Goal: Information Seeking & Learning: Understand process/instructions

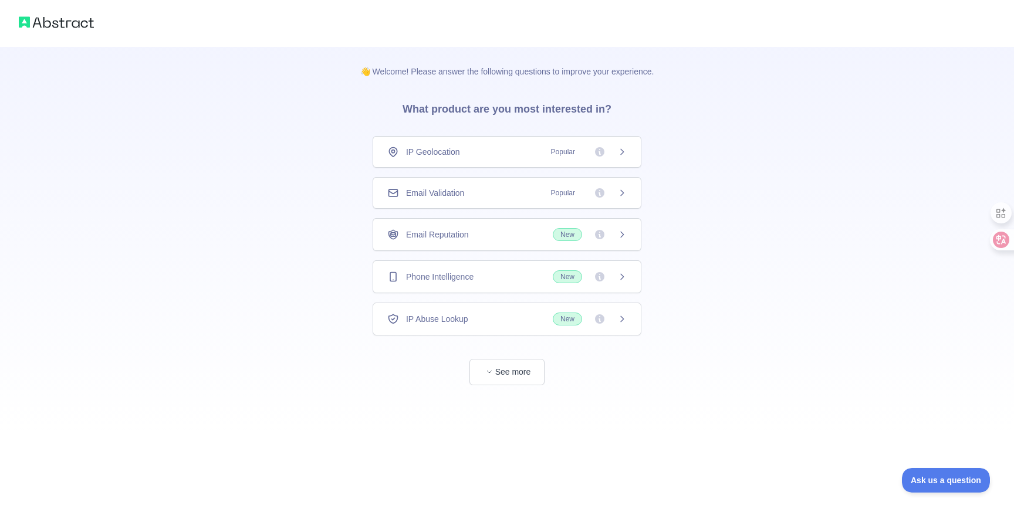
click at [621, 194] on icon at bounding box center [621, 192] width 9 height 9
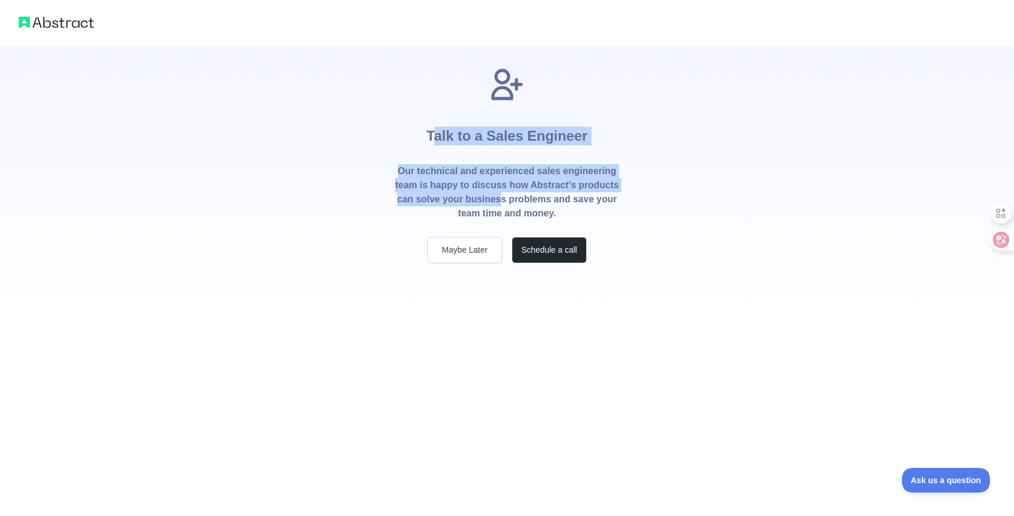
drag, startPoint x: 435, startPoint y: 131, endPoint x: 543, endPoint y: 194, distance: 125.7
click at [543, 194] on div "Talk to a Sales Engineer Our technical and experienced sales engineering team i…" at bounding box center [507, 165] width 263 height 198
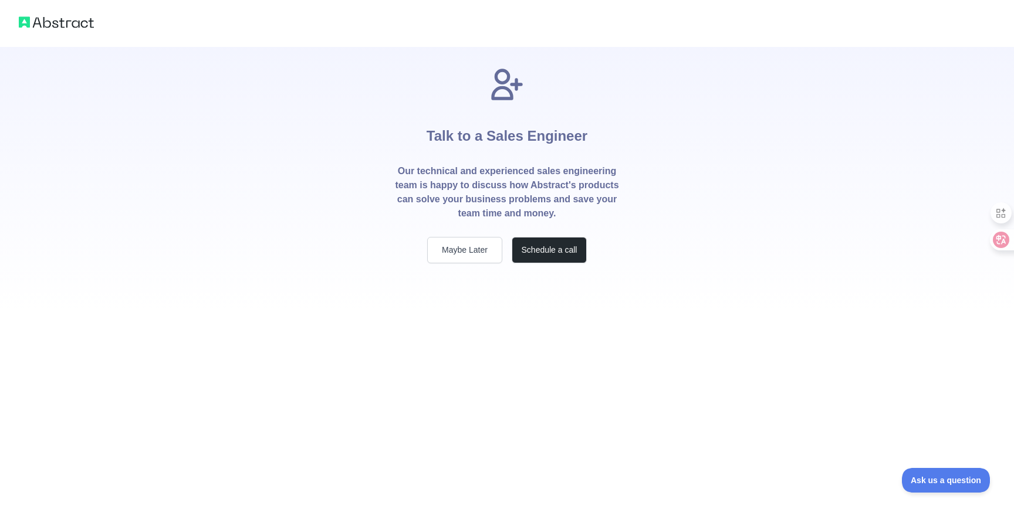
click at [548, 194] on p "Our technical and experienced sales engineering team is happy to discuss how Ab…" at bounding box center [506, 192] width 225 height 56
click at [459, 251] on button "Maybe Later" at bounding box center [464, 250] width 75 height 26
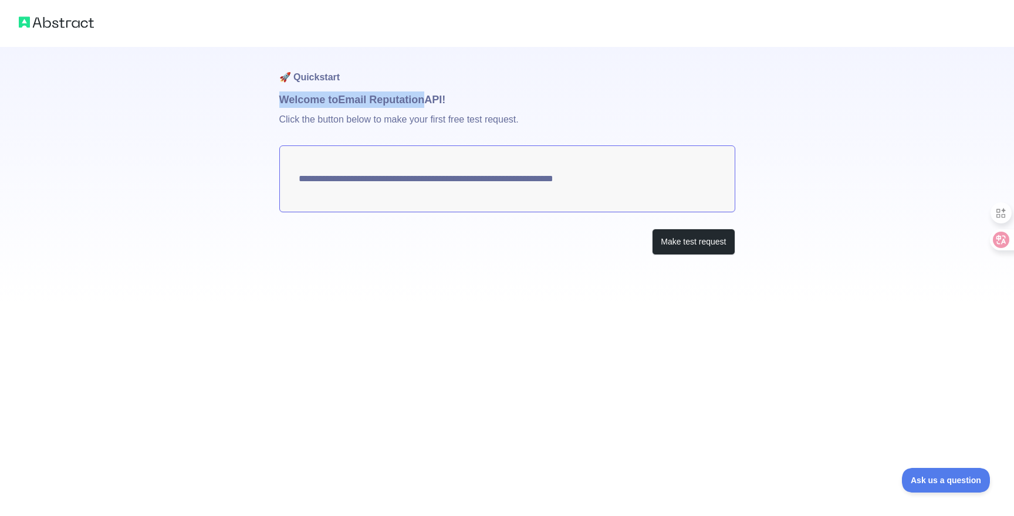
drag, startPoint x: 312, startPoint y: 103, endPoint x: 430, endPoint y: 103, distance: 118.5
click at [430, 103] on h1 "Welcome to Email Reputation API!" at bounding box center [507, 100] width 456 height 16
click at [460, 158] on textarea "**********" at bounding box center [507, 179] width 456 height 67
click at [452, 177] on textarea "**********" at bounding box center [507, 179] width 456 height 67
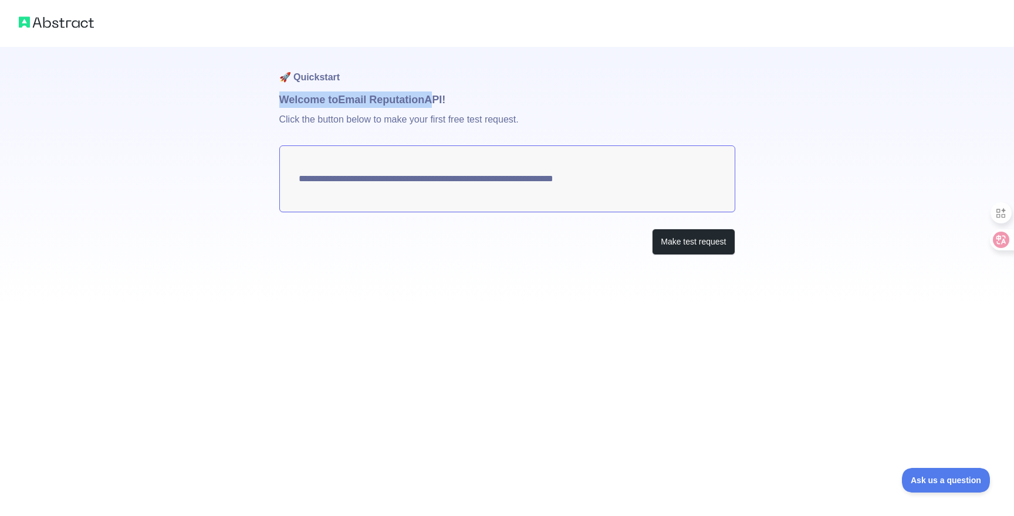
click at [493, 211] on textarea "**********" at bounding box center [507, 179] width 456 height 67
click at [534, 259] on div "**********" at bounding box center [507, 174] width 456 height 255
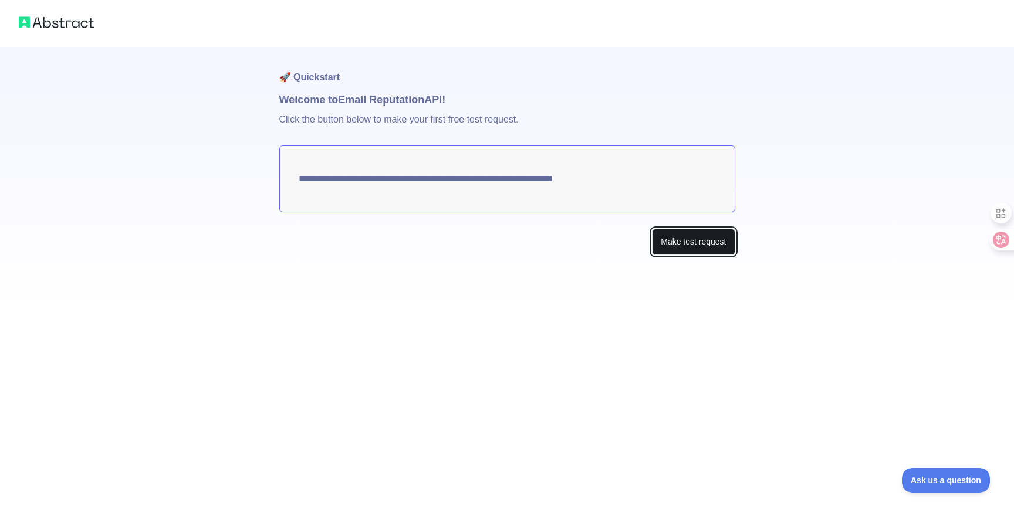
click at [696, 248] on button "Make test request" at bounding box center [693, 242] width 83 height 26
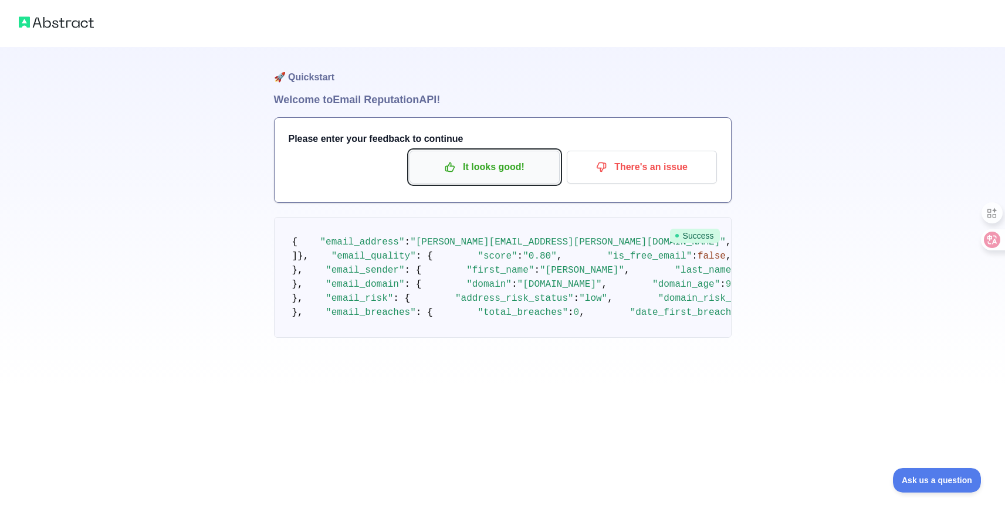
click at [498, 171] on p "It looks good!" at bounding box center [484, 167] width 133 height 20
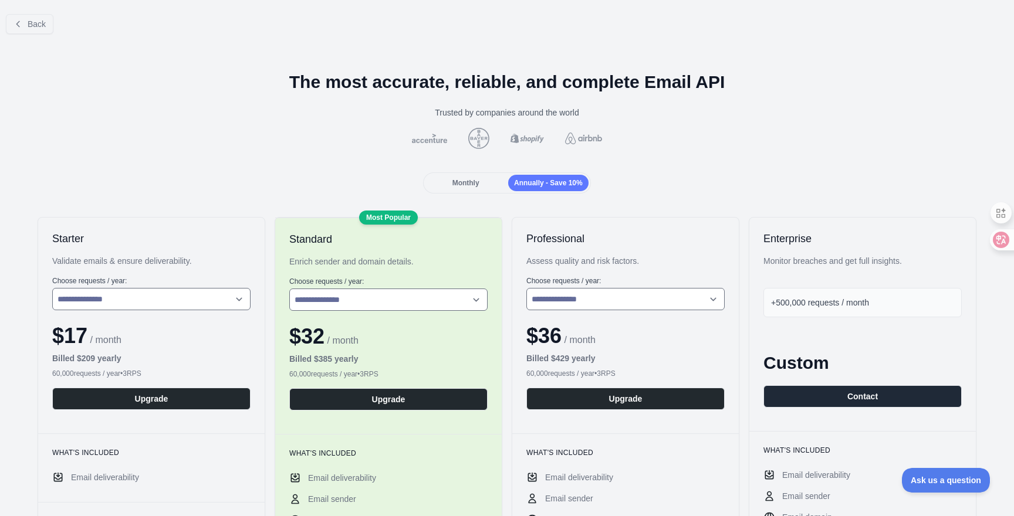
click at [440, 179] on div "Monthly" at bounding box center [465, 183] width 80 height 16
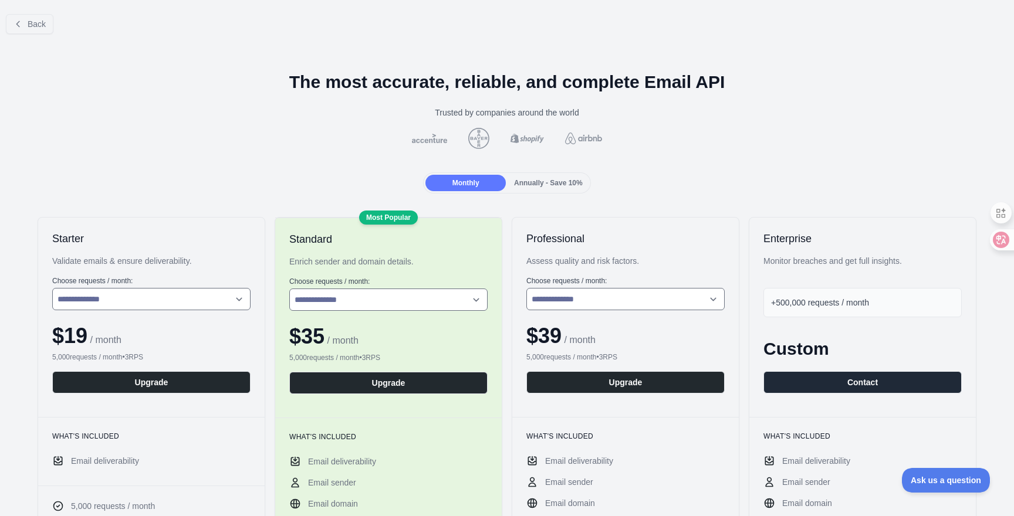
click at [544, 189] on div "Annually - Save 10%" at bounding box center [548, 183] width 80 height 16
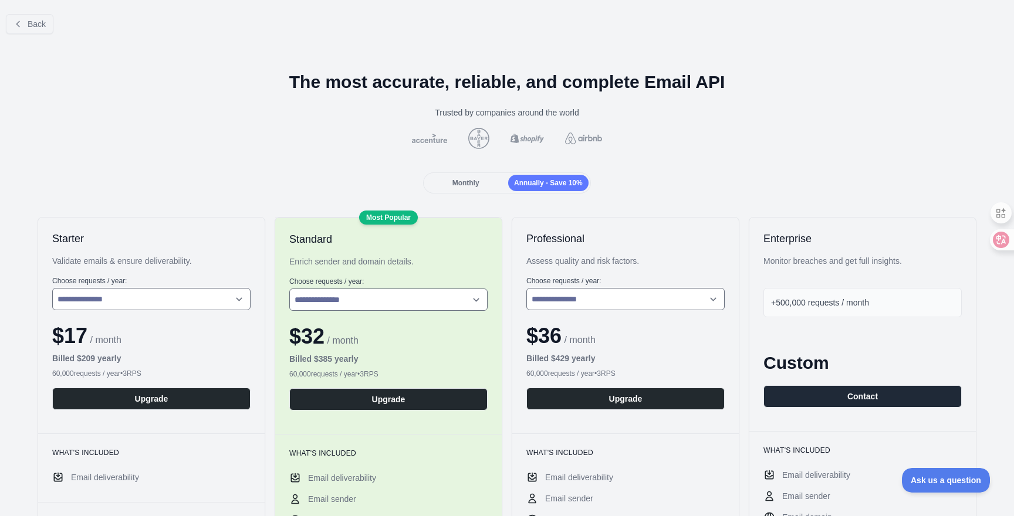
click at [470, 189] on div "Monthly" at bounding box center [465, 183] width 80 height 16
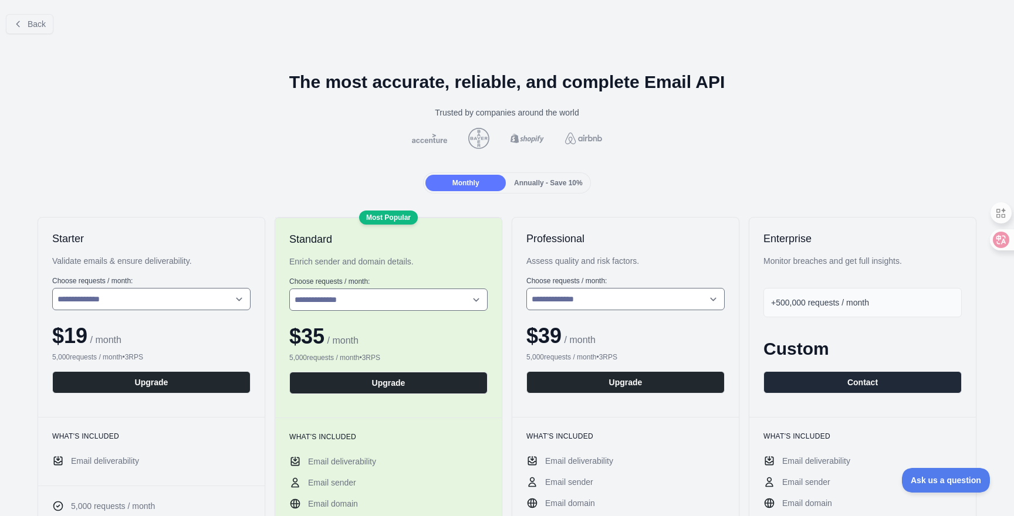
click at [553, 184] on span "Annually - Save 10%" at bounding box center [548, 183] width 69 height 8
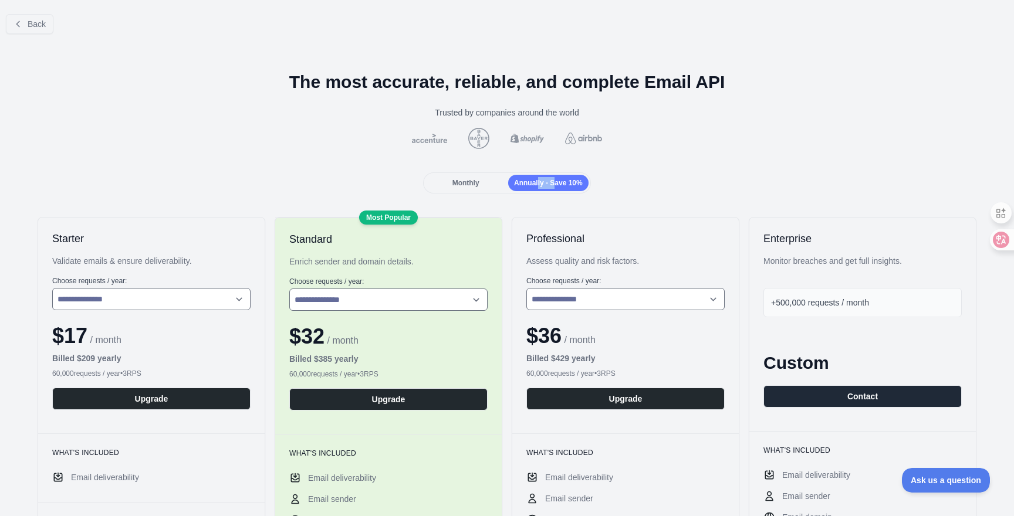
drag, startPoint x: 552, startPoint y: 184, endPoint x: 533, endPoint y: 184, distance: 19.4
click at [533, 184] on span "Annually - Save 10%" at bounding box center [548, 183] width 69 height 8
click at [519, 184] on span "Annually - Save 10%" at bounding box center [548, 183] width 69 height 8
click at [489, 184] on div "Monthly" at bounding box center [465, 183] width 80 height 16
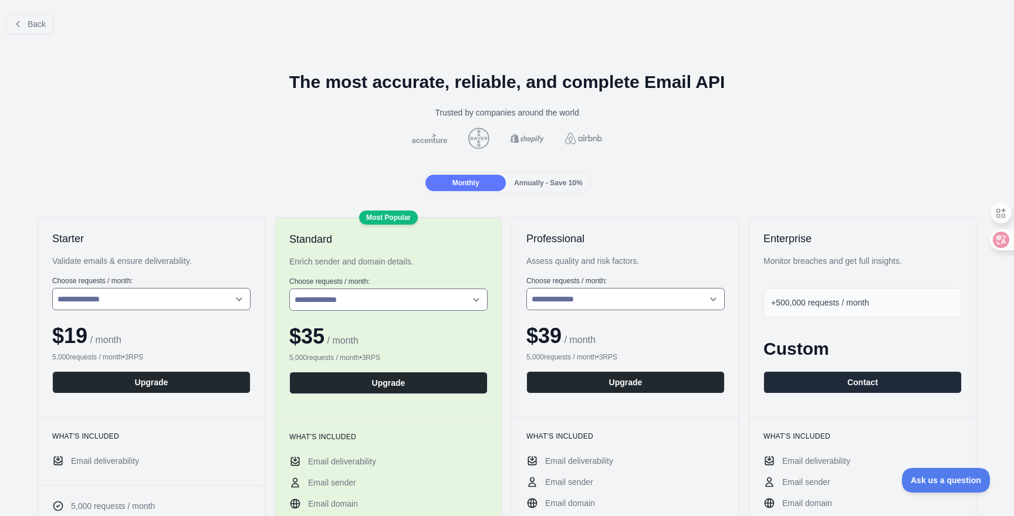
click at [32, 23] on span "Back" at bounding box center [37, 23] width 18 height 9
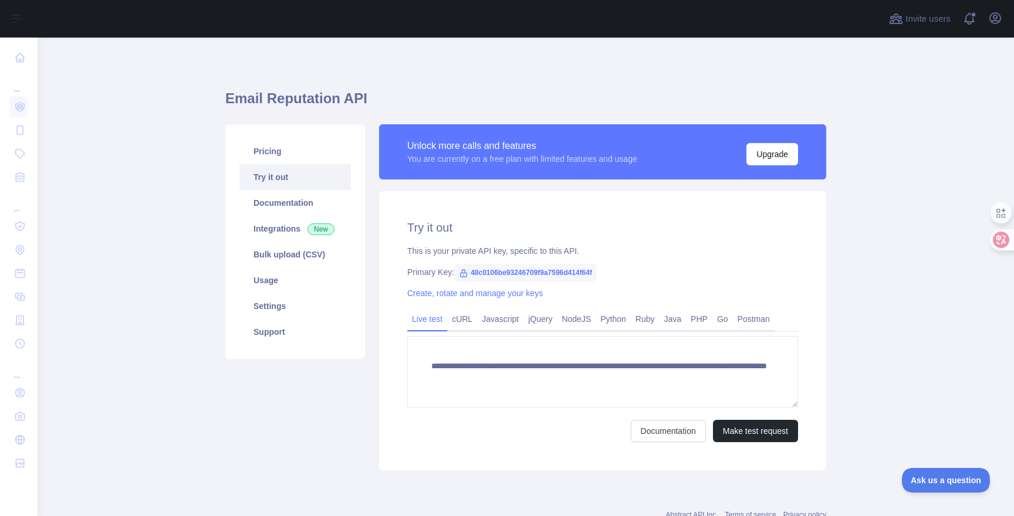
click at [464, 278] on span "48c0106be93246709f9a7596d414f64f" at bounding box center [525, 273] width 143 height 18
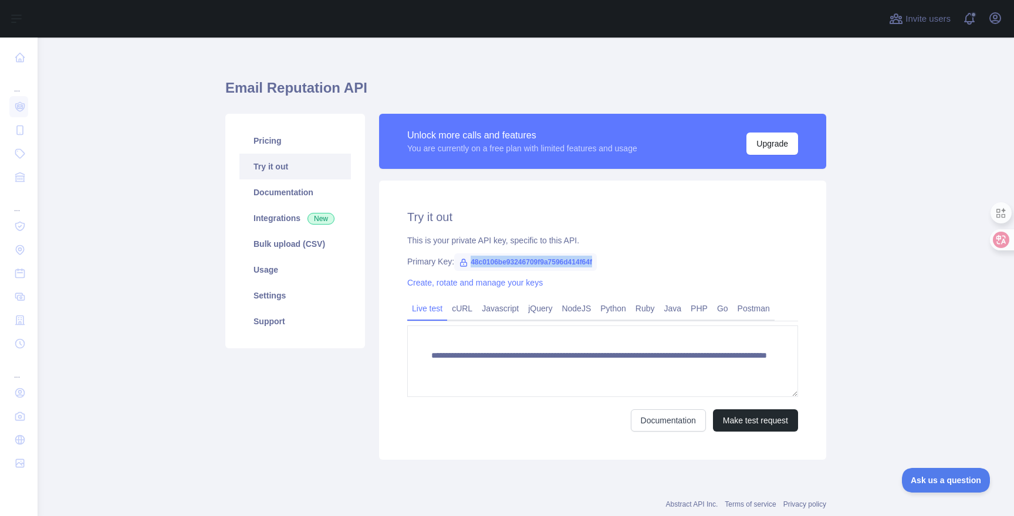
scroll to position [41, 0]
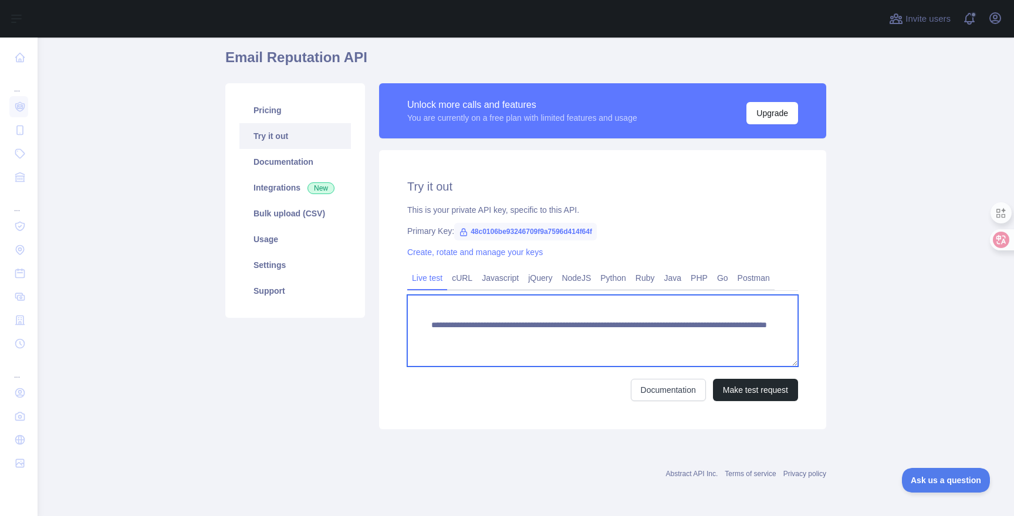
drag, startPoint x: 738, startPoint y: 344, endPoint x: 441, endPoint y: 326, distance: 296.8
click at [442, 326] on textarea "**********" at bounding box center [602, 331] width 391 height 72
click at [618, 327] on textarea "**********" at bounding box center [602, 331] width 391 height 72
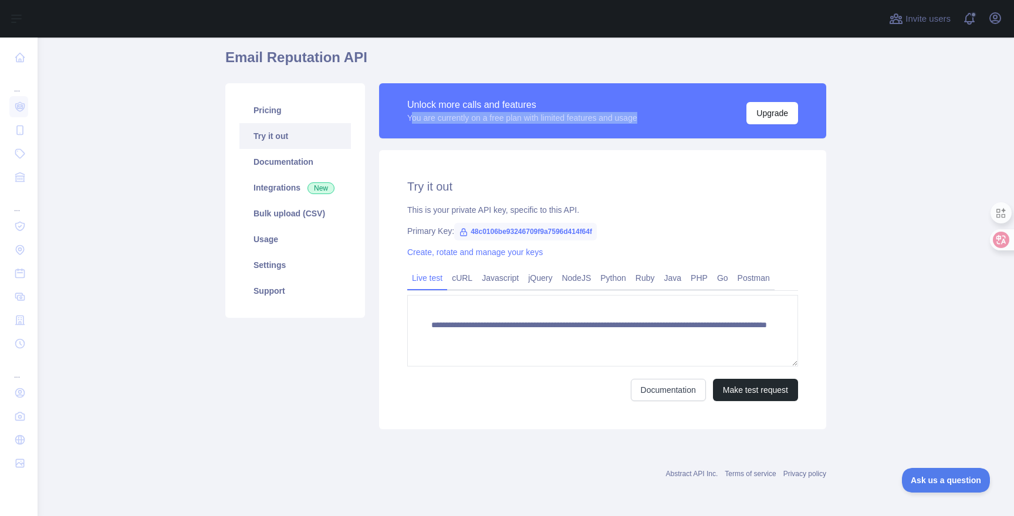
drag, startPoint x: 408, startPoint y: 119, endPoint x: 570, endPoint y: 124, distance: 162.1
click at [569, 124] on div "Unlock more calls and features You are currently on a free plan with limited fe…" at bounding box center [602, 110] width 447 height 55
click at [607, 132] on div "Unlock more calls and features You are currently on a free plan with limited fe…" at bounding box center [602, 110] width 447 height 55
click at [280, 238] on link "Usage" at bounding box center [294, 239] width 111 height 26
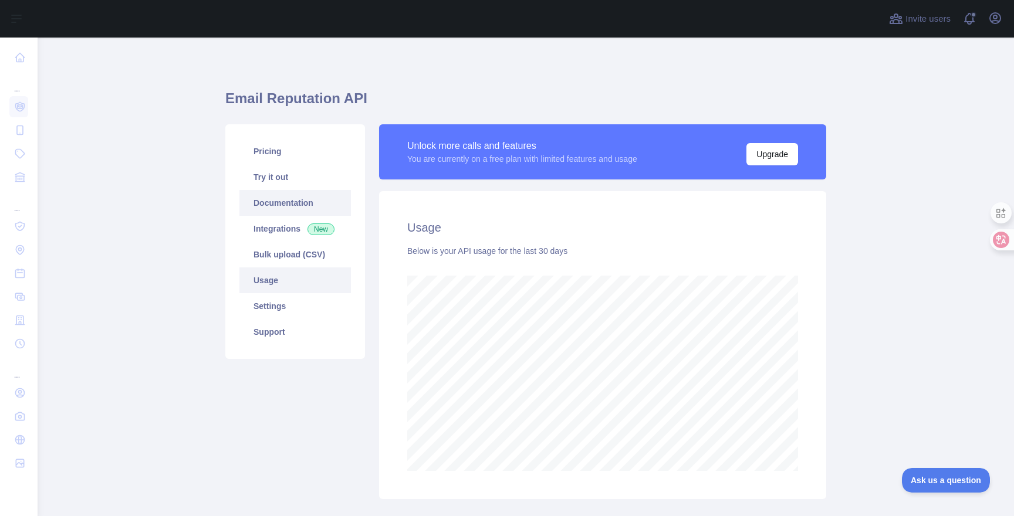
scroll to position [479, 968]
click at [299, 164] on link "Pricing" at bounding box center [294, 151] width 111 height 26
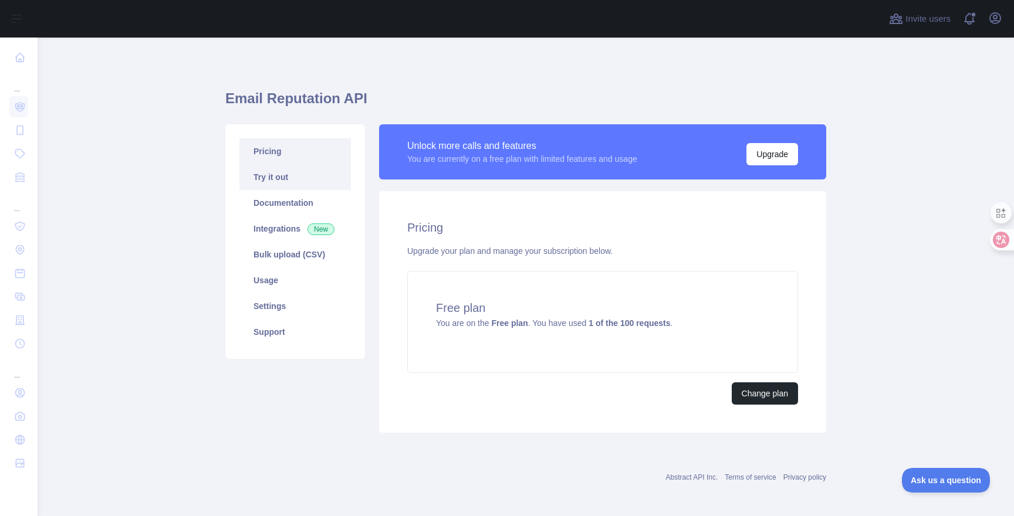
click at [292, 178] on link "Try it out" at bounding box center [294, 177] width 111 height 26
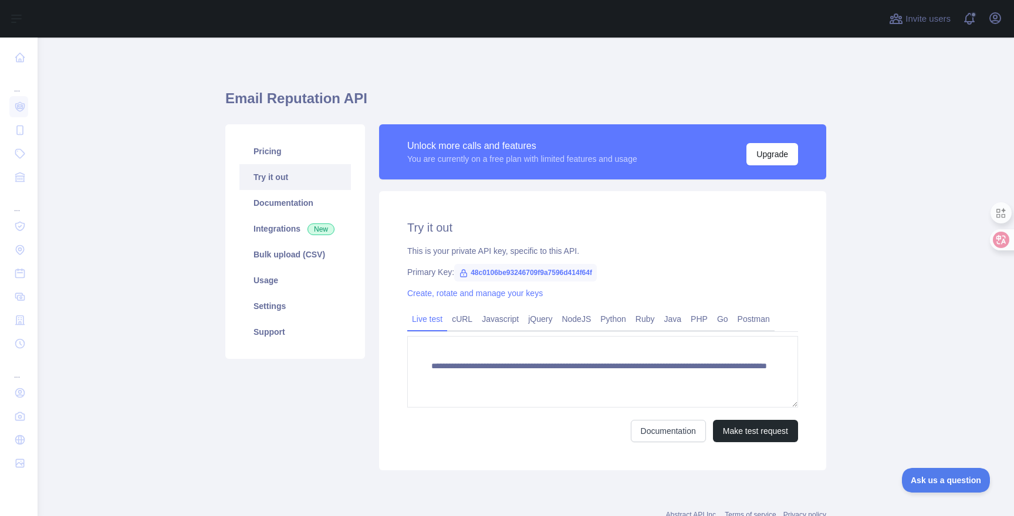
click at [563, 282] on div "**********" at bounding box center [602, 330] width 447 height 279
click at [569, 275] on span "48c0106be93246709f9a7596d414f64f" at bounding box center [525, 273] width 143 height 18
copy span "48c0106be93246709f9a7596d414f64f"
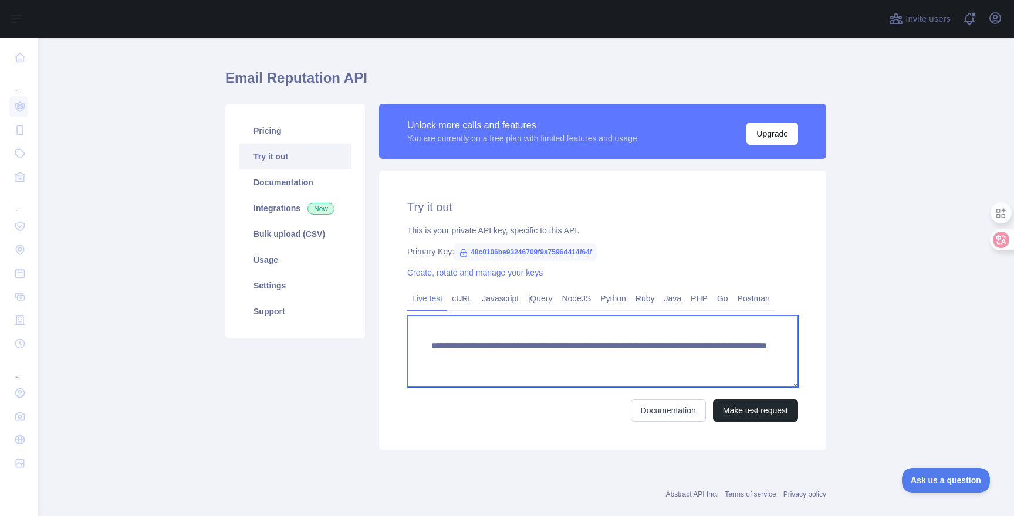
click at [461, 346] on textarea "**********" at bounding box center [602, 352] width 391 height 72
click at [685, 349] on textarea "**********" at bounding box center [602, 352] width 391 height 72
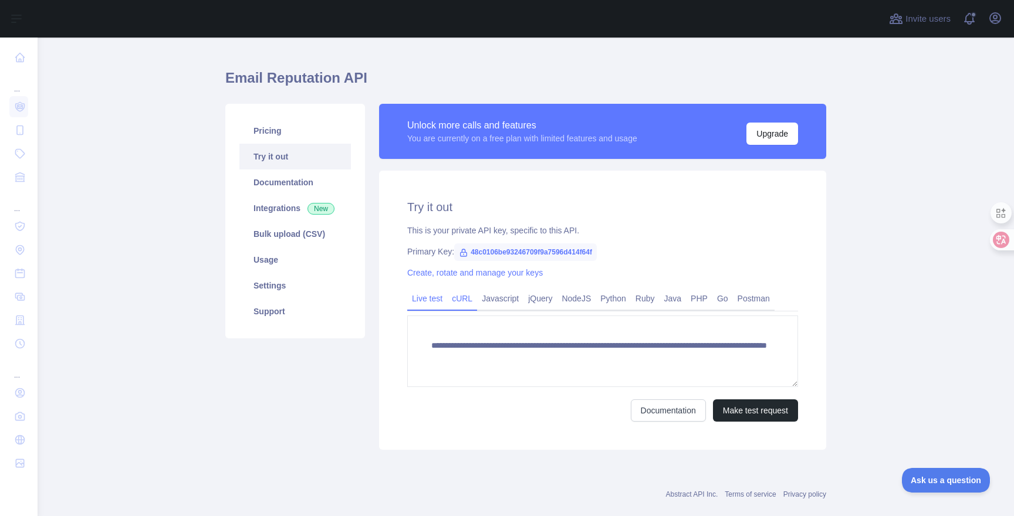
click at [469, 306] on link "cURL" at bounding box center [462, 298] width 30 height 19
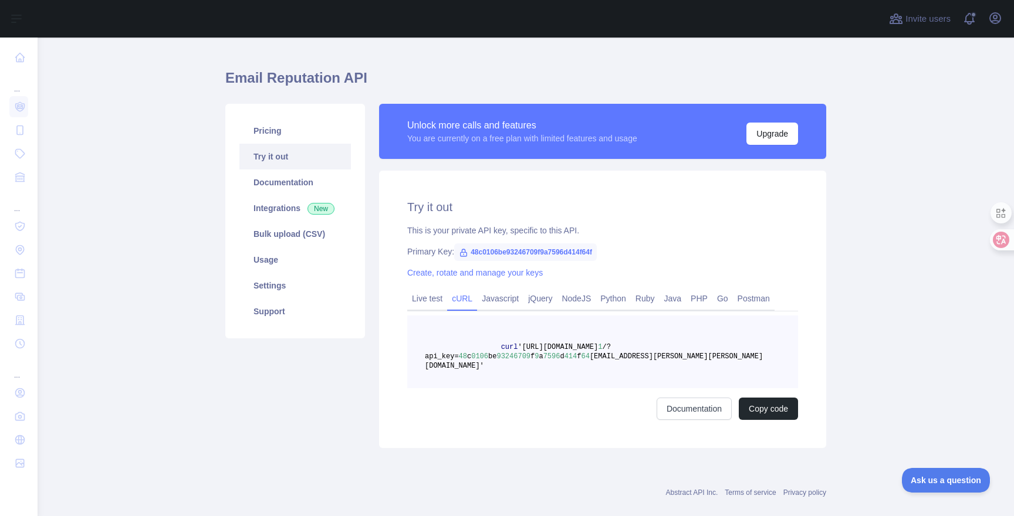
click at [461, 302] on link "cURL" at bounding box center [462, 298] width 30 height 19
click at [418, 294] on link "Live test" at bounding box center [427, 298] width 40 height 19
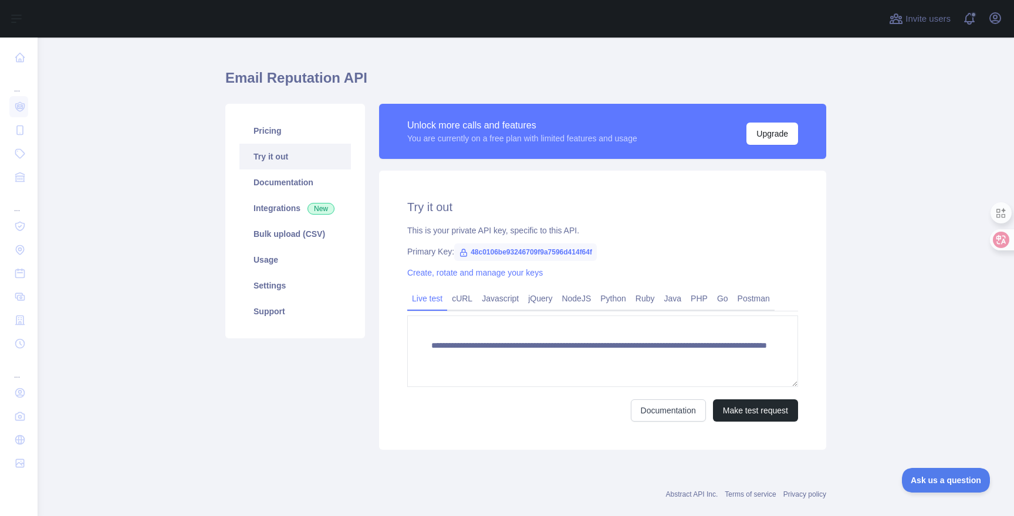
click at [442, 297] on link "Live test" at bounding box center [427, 298] width 40 height 19
click at [451, 293] on link "cURL" at bounding box center [462, 298] width 30 height 19
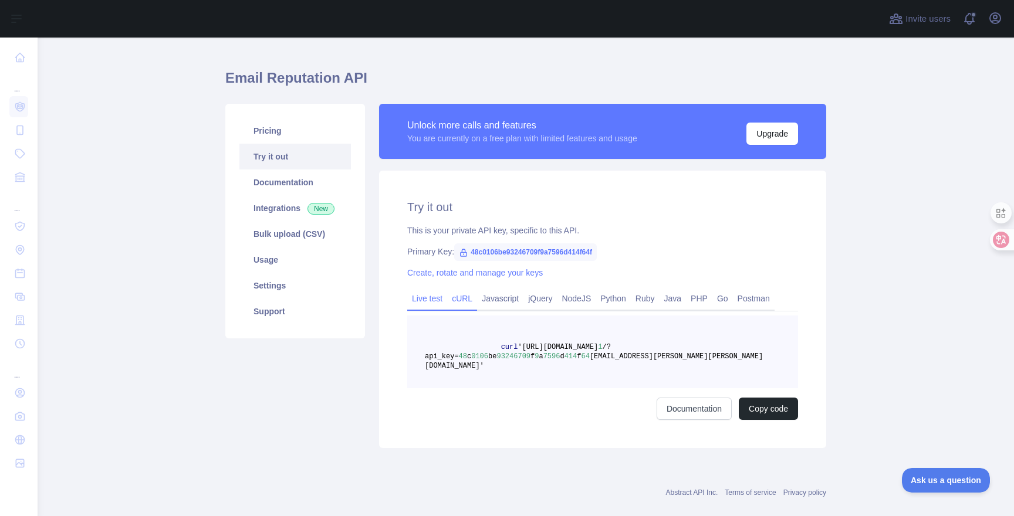
click at [414, 296] on link "Live test" at bounding box center [427, 298] width 40 height 19
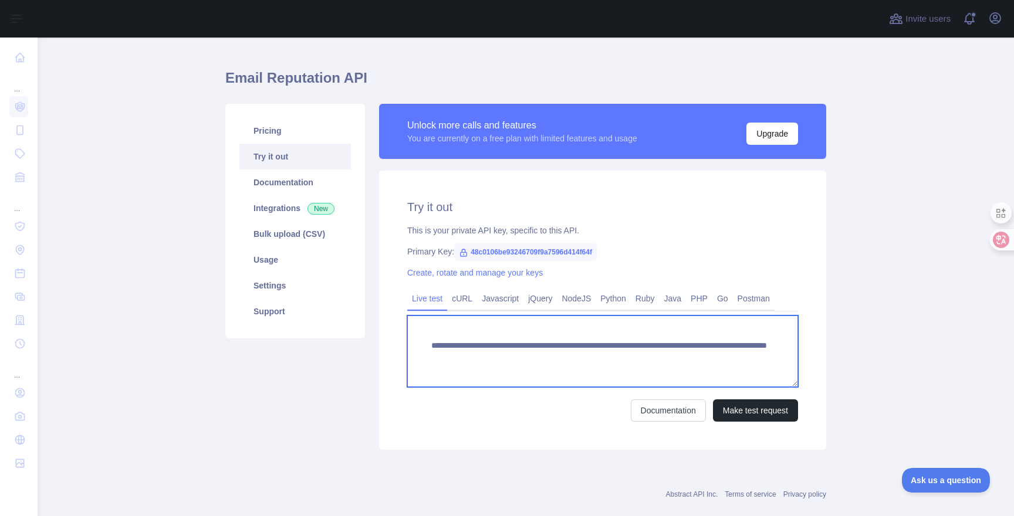
click at [726, 355] on textarea "**********" at bounding box center [602, 352] width 391 height 72
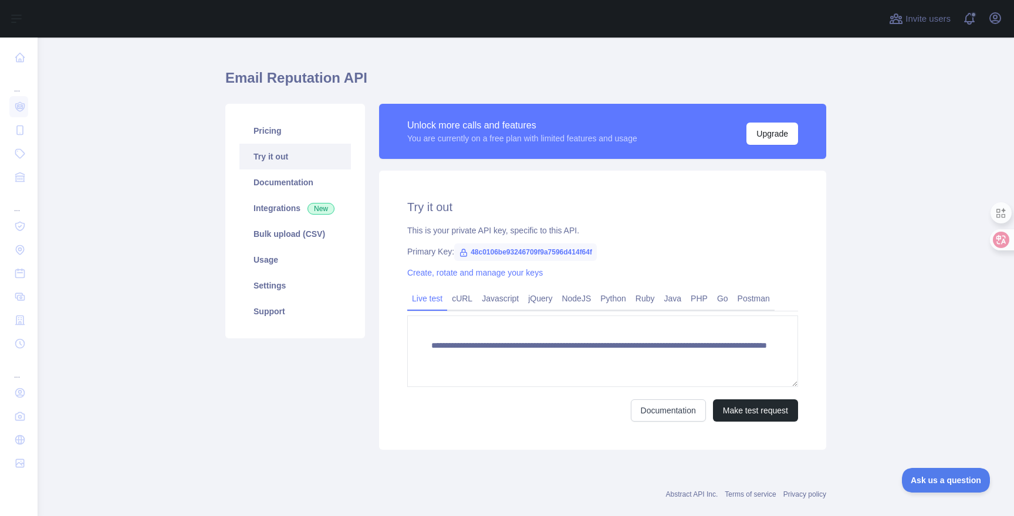
click at [472, 311] on div "Live test cURL Javascript jQuery NodeJS Python Ruby Java PHP Go Postman" at bounding box center [602, 299] width 391 height 23
click at [469, 300] on link "cURL" at bounding box center [462, 298] width 30 height 19
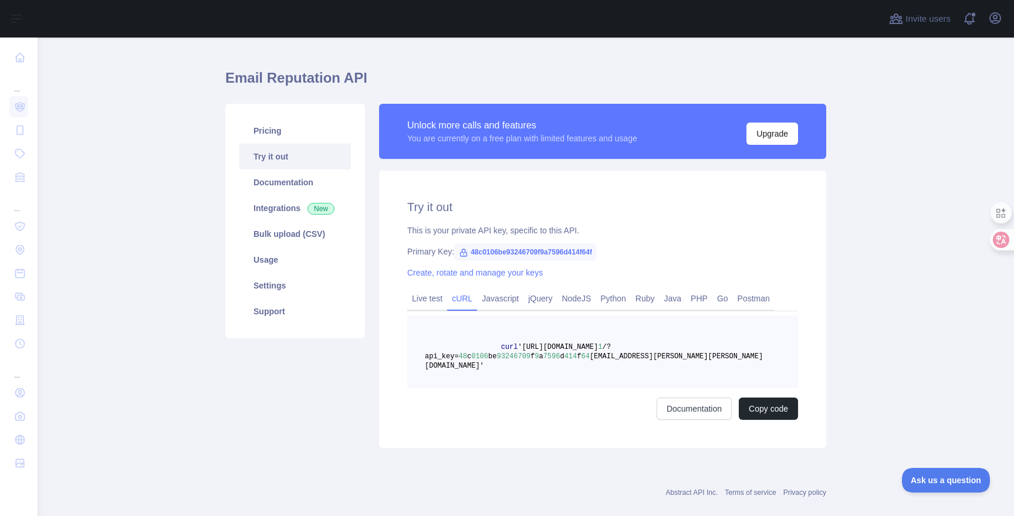
click at [651, 356] on span "[EMAIL_ADDRESS][PERSON_NAME][PERSON_NAME][DOMAIN_NAME]'" at bounding box center [594, 362] width 338 height 18
click at [705, 356] on span "[EMAIL_ADDRESS][PERSON_NAME][PERSON_NAME][DOMAIN_NAME]'" at bounding box center [594, 362] width 338 height 18
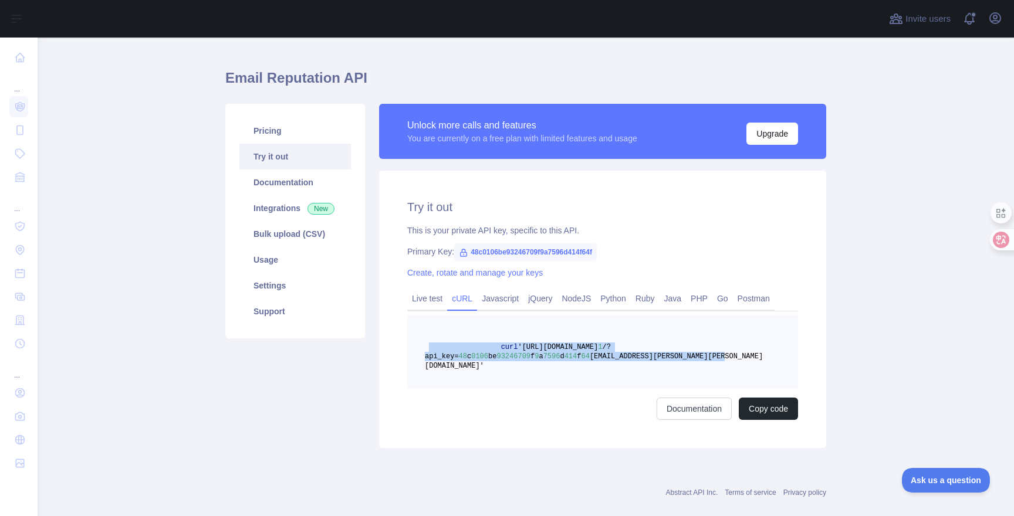
drag, startPoint x: 730, startPoint y: 356, endPoint x: 423, endPoint y: 347, distance: 307.0
click at [423, 347] on pre "curl '[URL][DOMAIN_NAME] 1 /?api_key= 48 c 0106 be 93246709 f 9 a 7596 d 414 f …" at bounding box center [602, 352] width 391 height 73
copy span "curl '[URL][DOMAIN_NAME] 1 /?api_key= 48 c 0106 be 93246709 f 9 a 7596 d 414 f …"
